Goal: Navigation & Orientation: Find specific page/section

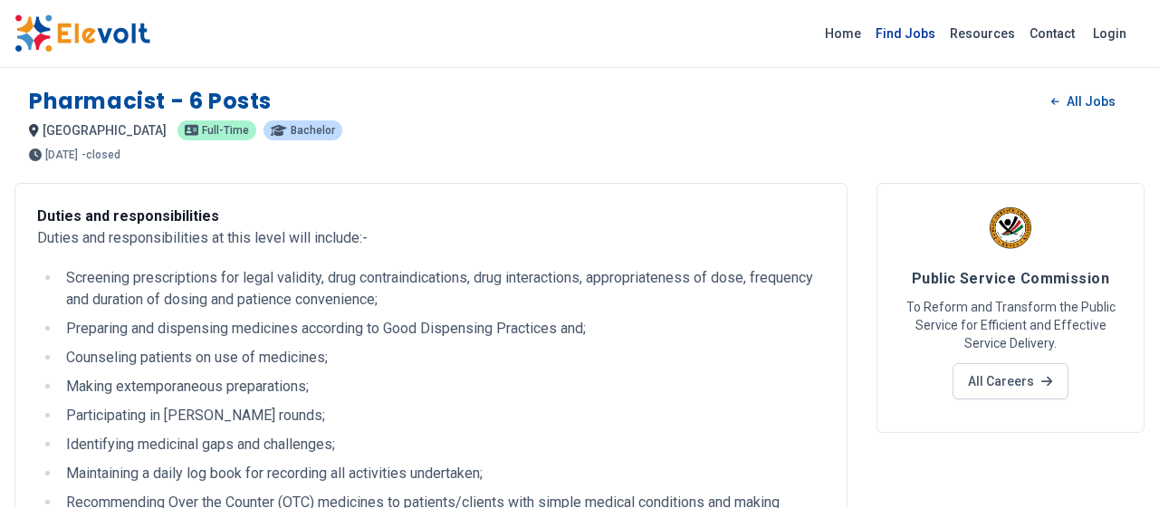
click at [917, 35] on link "Find Jobs" at bounding box center [905, 33] width 74 height 29
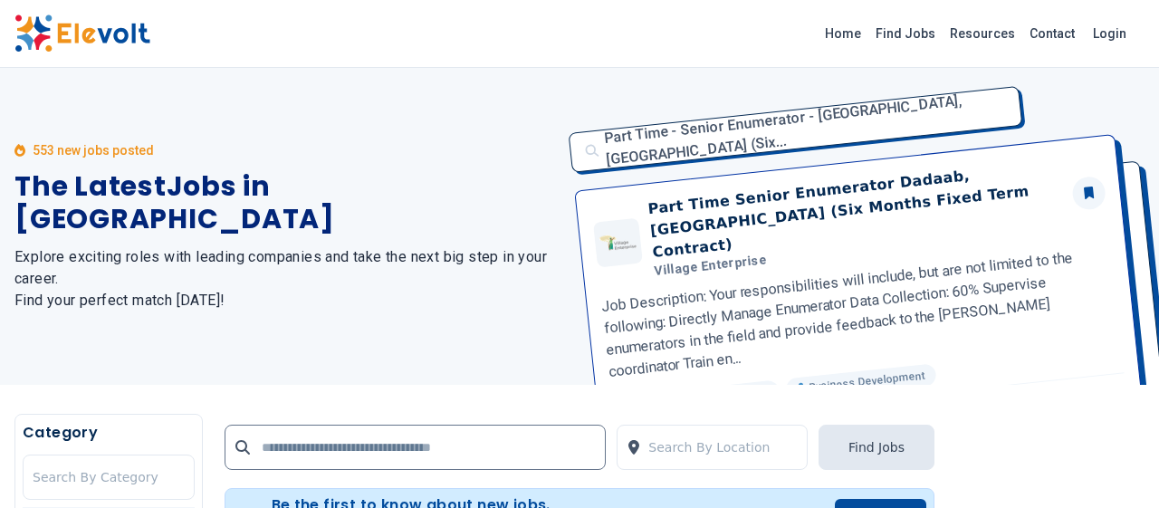
scroll to position [471, 0]
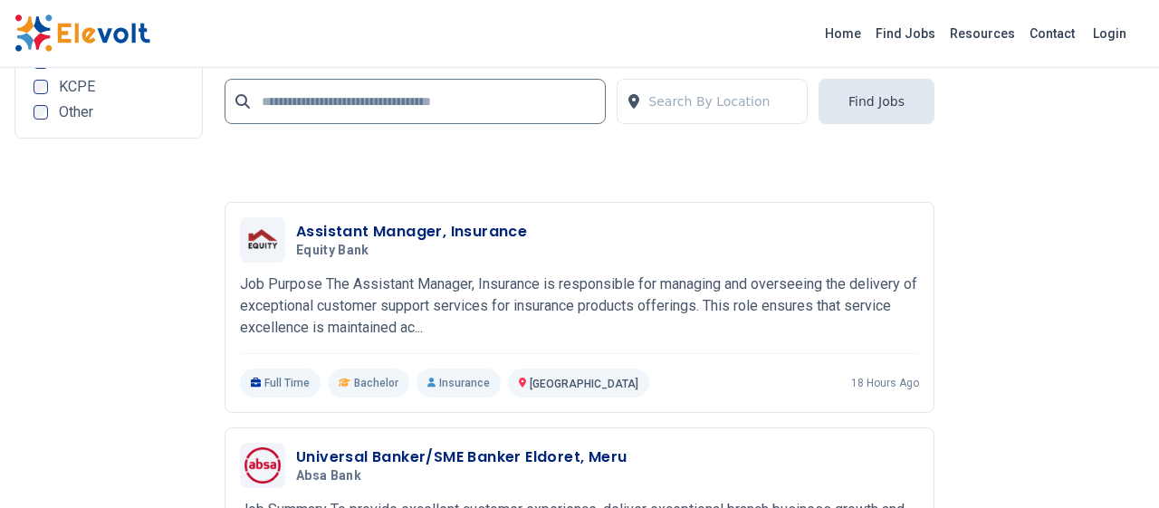
scroll to position [3672, 0]
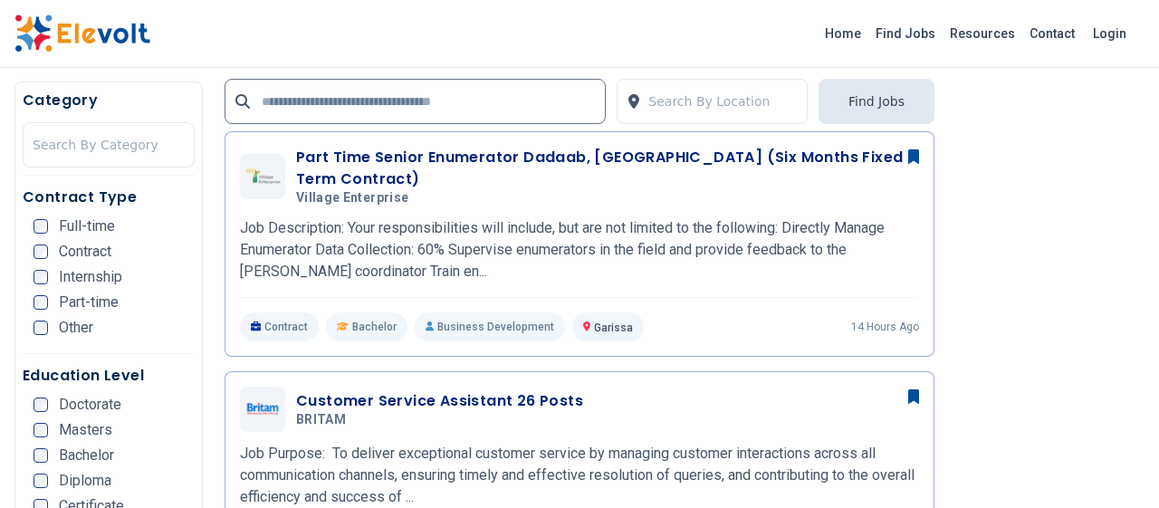
scroll to position [471, 0]
